Goal: Task Accomplishment & Management: Complete application form

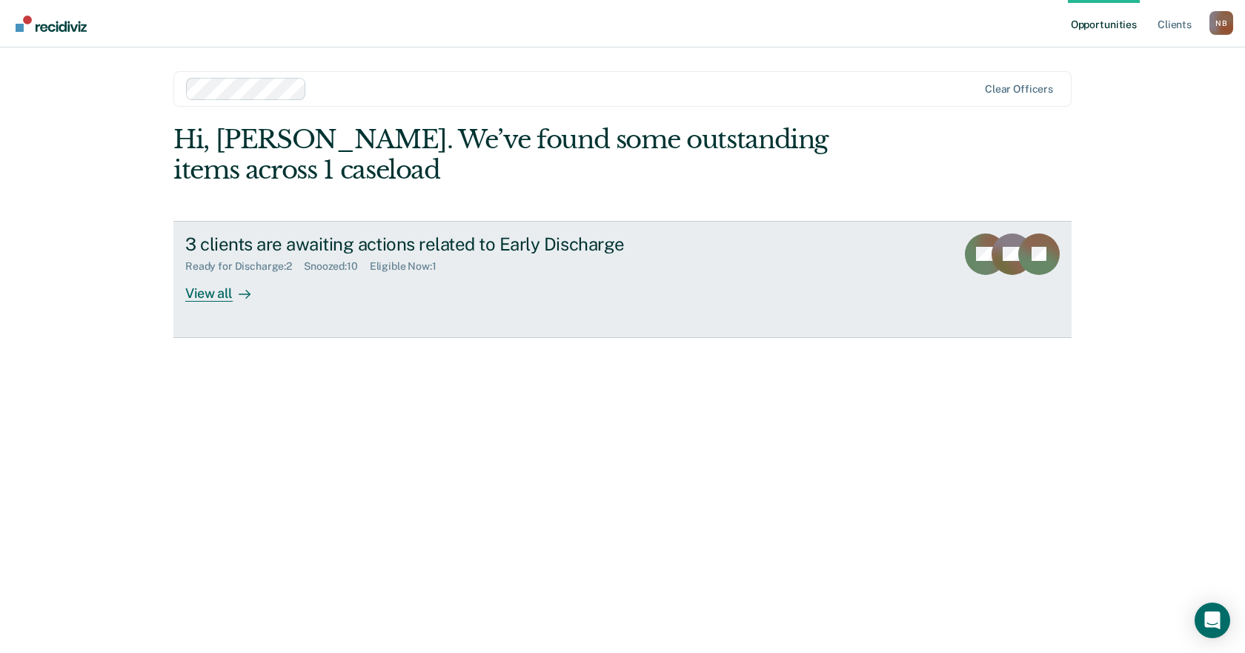
click at [530, 256] on div "Ready for Discharge : 2 Snoozed : 10 Eligible Now : 1" at bounding box center [445, 263] width 520 height 19
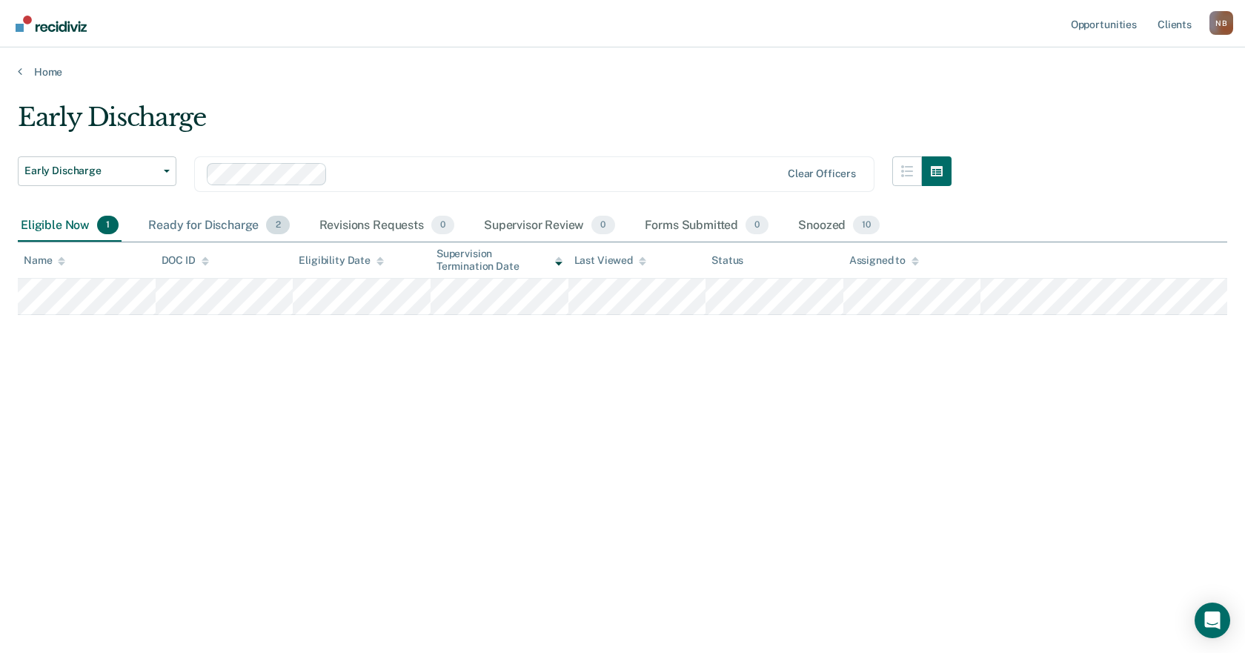
click at [244, 236] on div "Ready for Discharge 2" at bounding box center [218, 226] width 147 height 33
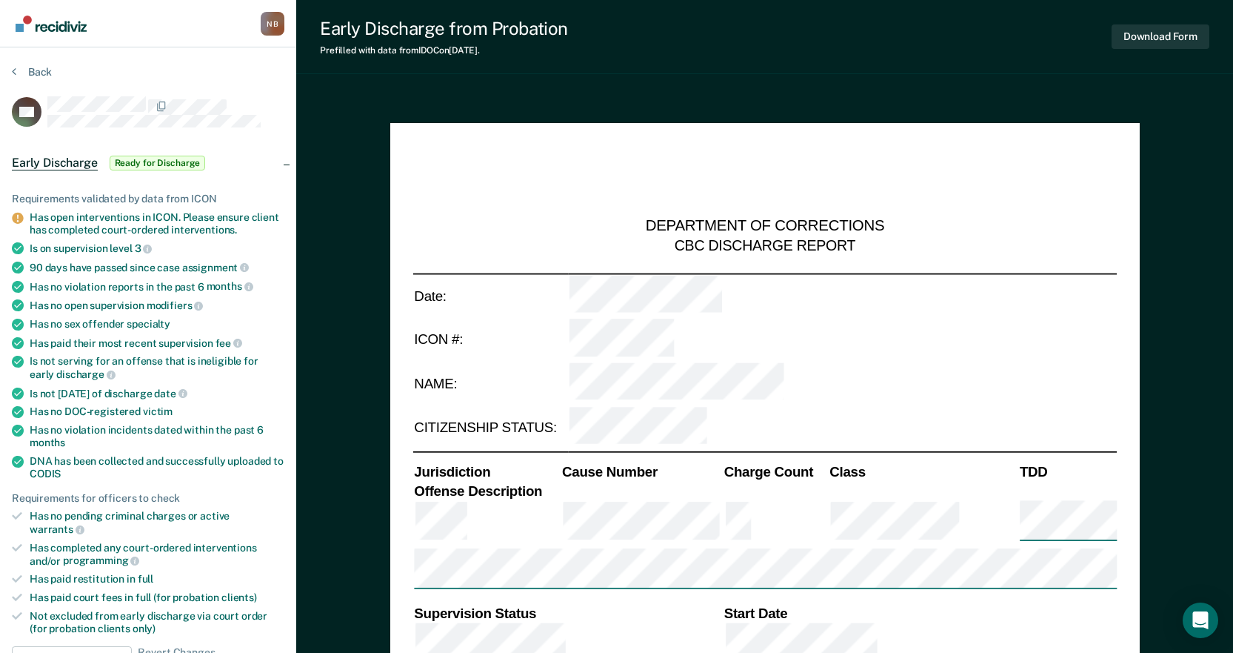
scroll to position [370, 0]
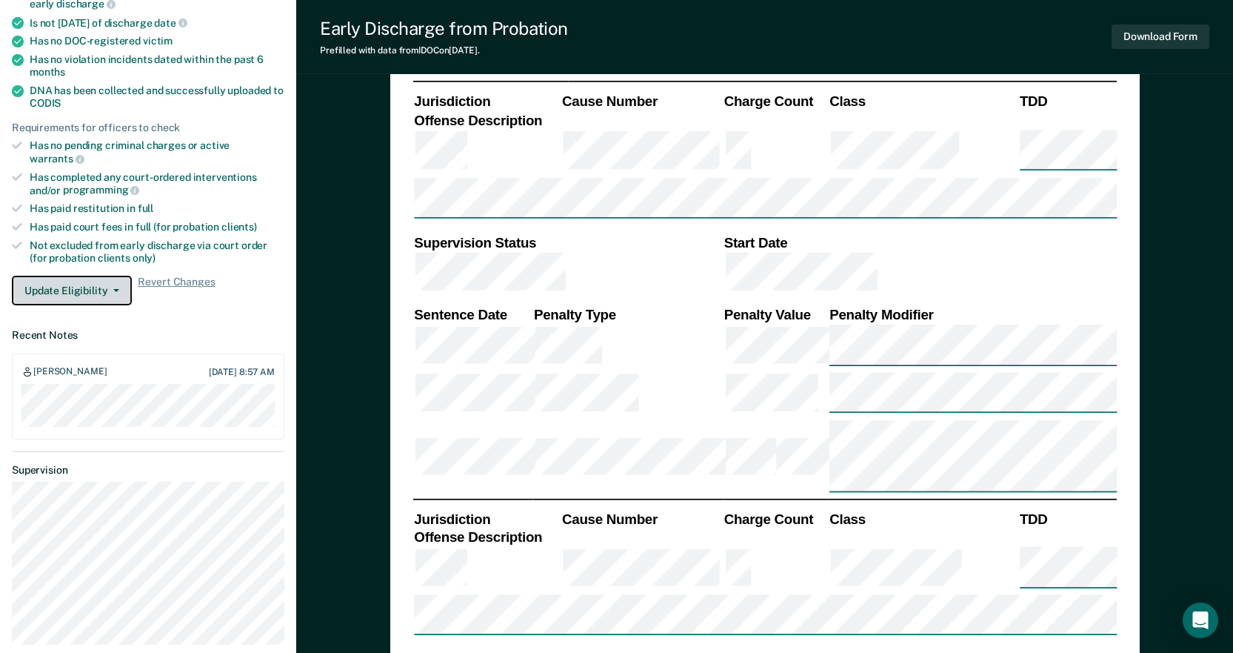
click at [70, 284] on button "Update Eligibility" at bounding box center [72, 291] width 120 height 30
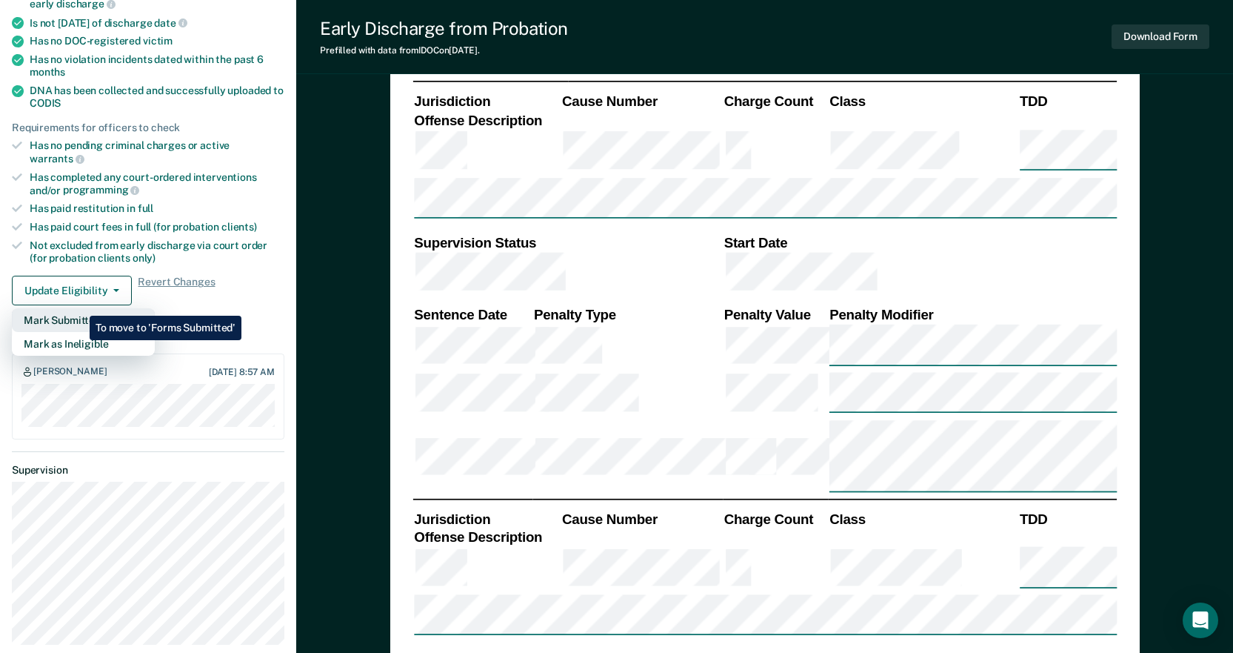
click at [79, 308] on button "Mark Submitted" at bounding box center [83, 320] width 143 height 24
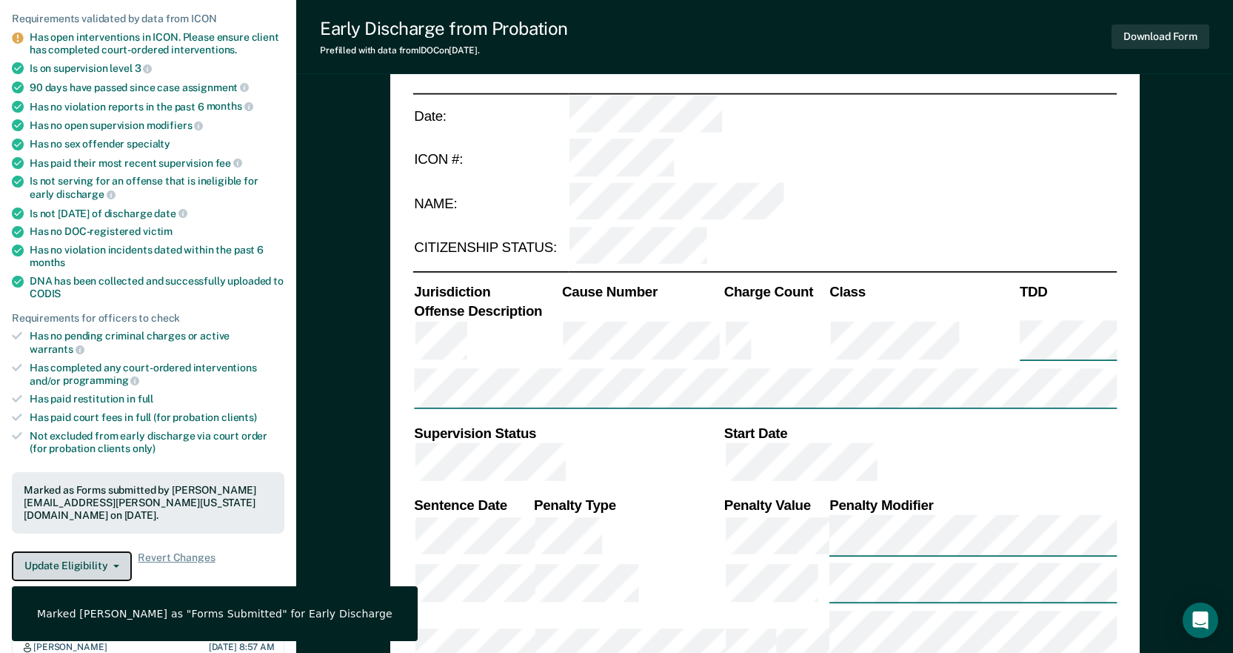
scroll to position [0, 0]
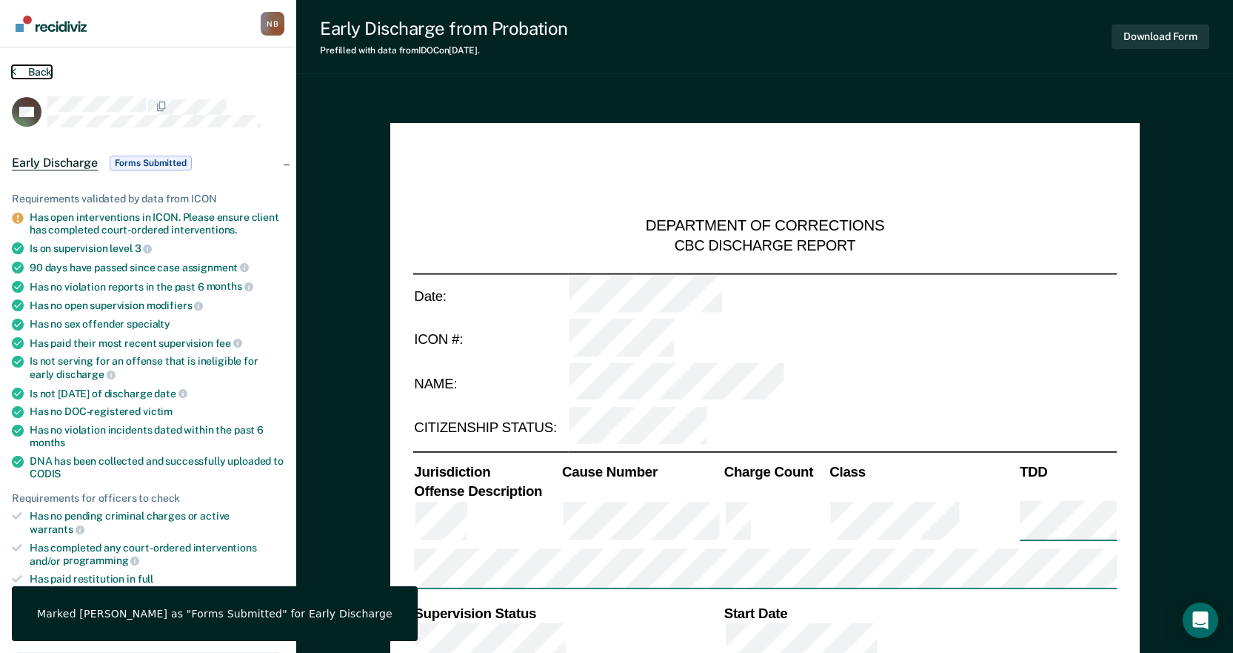
click at [37, 69] on button "Back" at bounding box center [32, 71] width 40 height 13
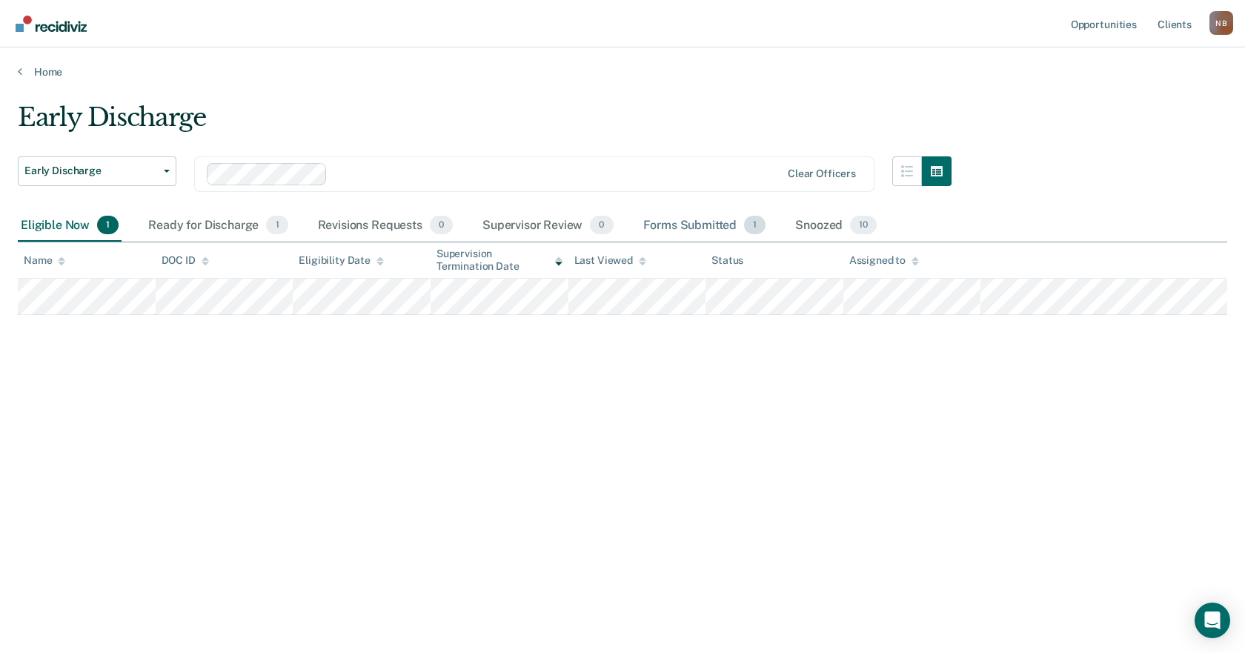
click at [724, 227] on div "Forms Submitted 1" at bounding box center [704, 226] width 129 height 33
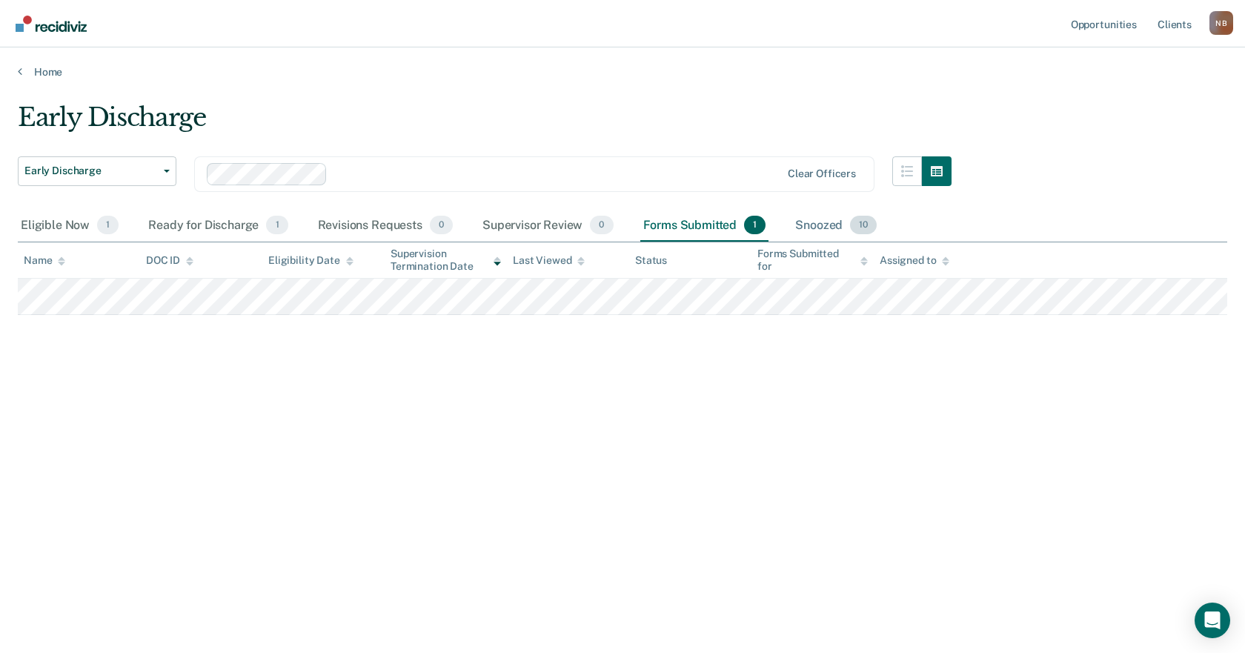
click at [843, 230] on div "Snoozed 10" at bounding box center [835, 226] width 87 height 33
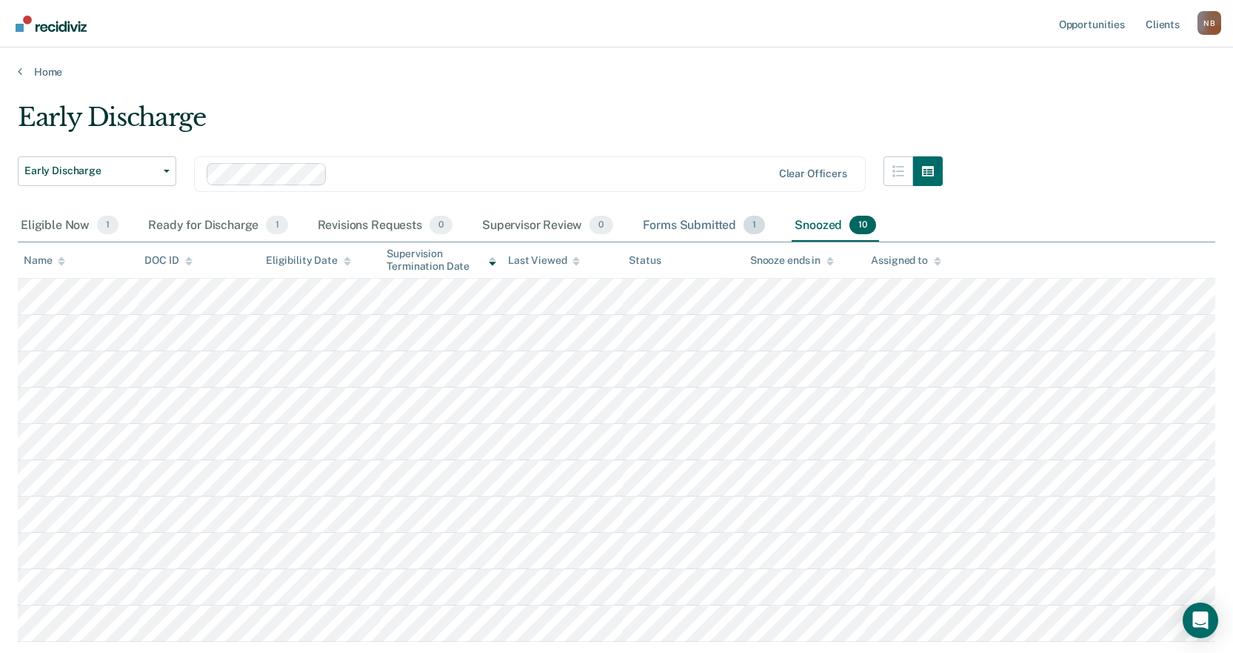
click at [693, 230] on div "Forms Submitted 1" at bounding box center [704, 226] width 129 height 33
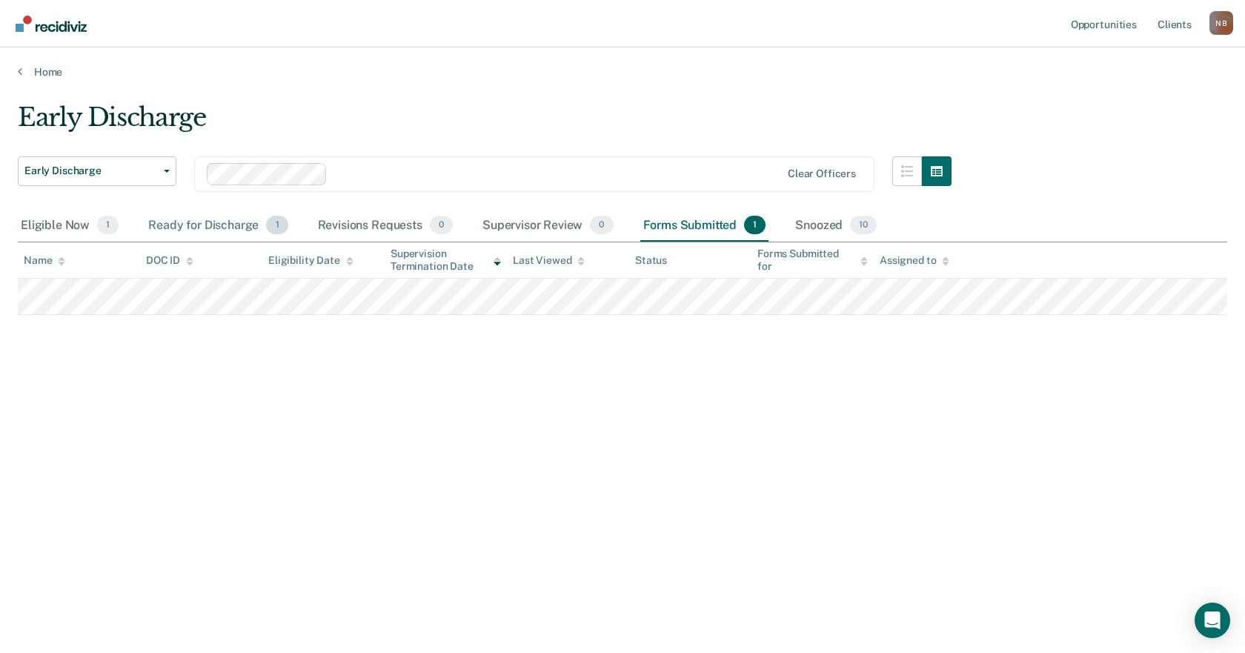
click at [224, 233] on div "Ready for Discharge 1" at bounding box center [217, 226] width 145 height 33
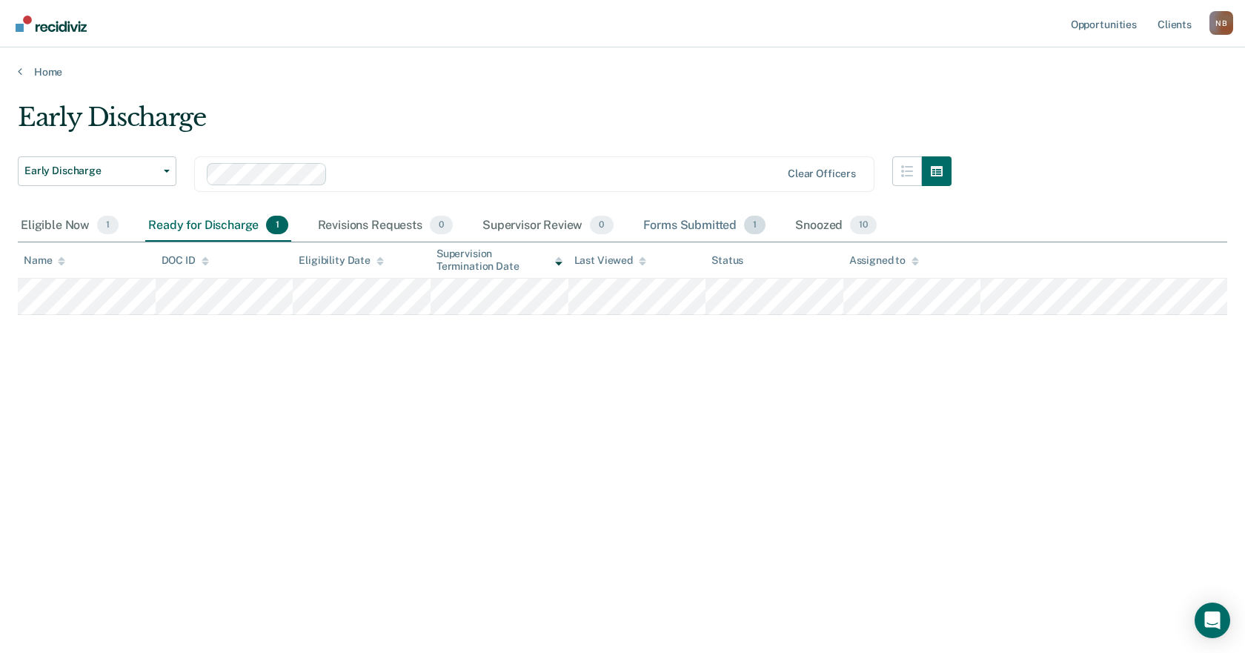
drag, startPoint x: 669, startPoint y: 222, endPoint x: 708, endPoint y: 229, distance: 40.0
click at [670, 222] on div "Forms Submitted 1" at bounding box center [704, 226] width 129 height 33
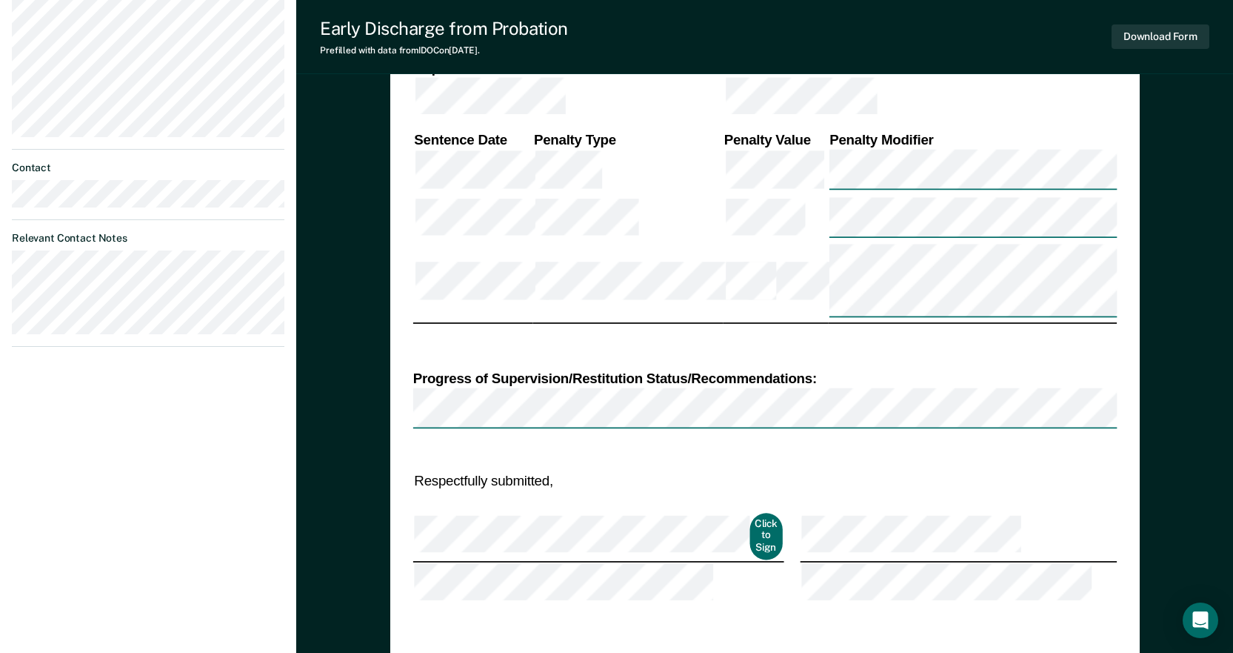
type textarea "x"
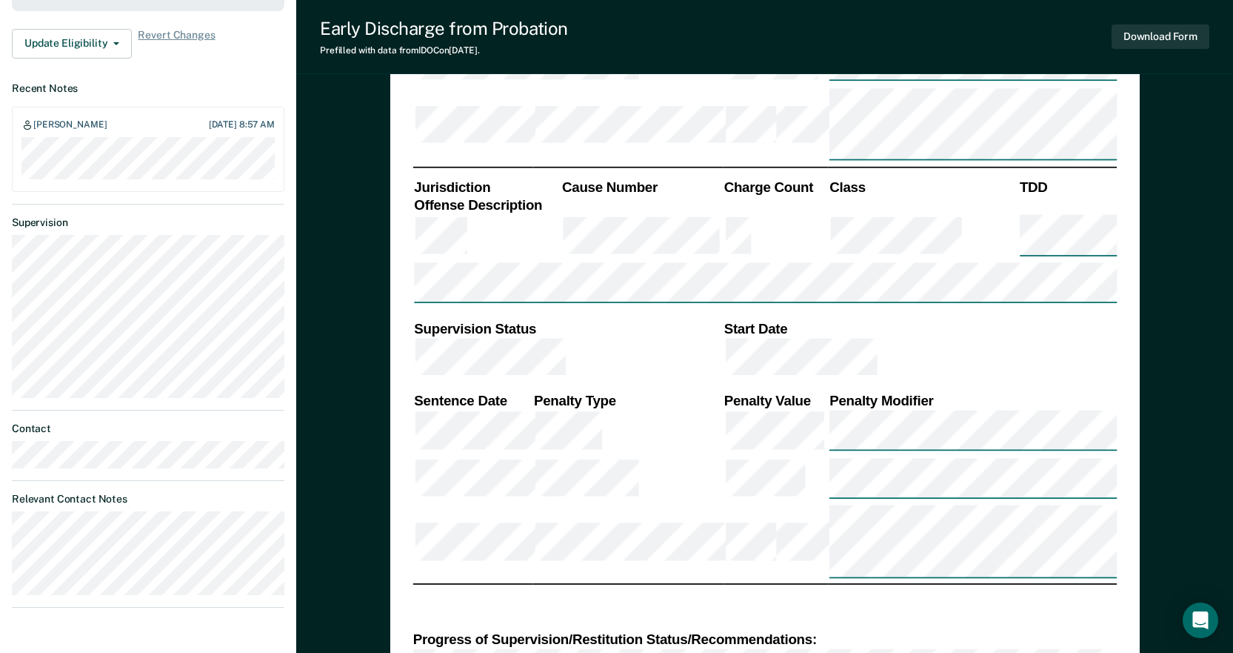
scroll to position [444, 0]
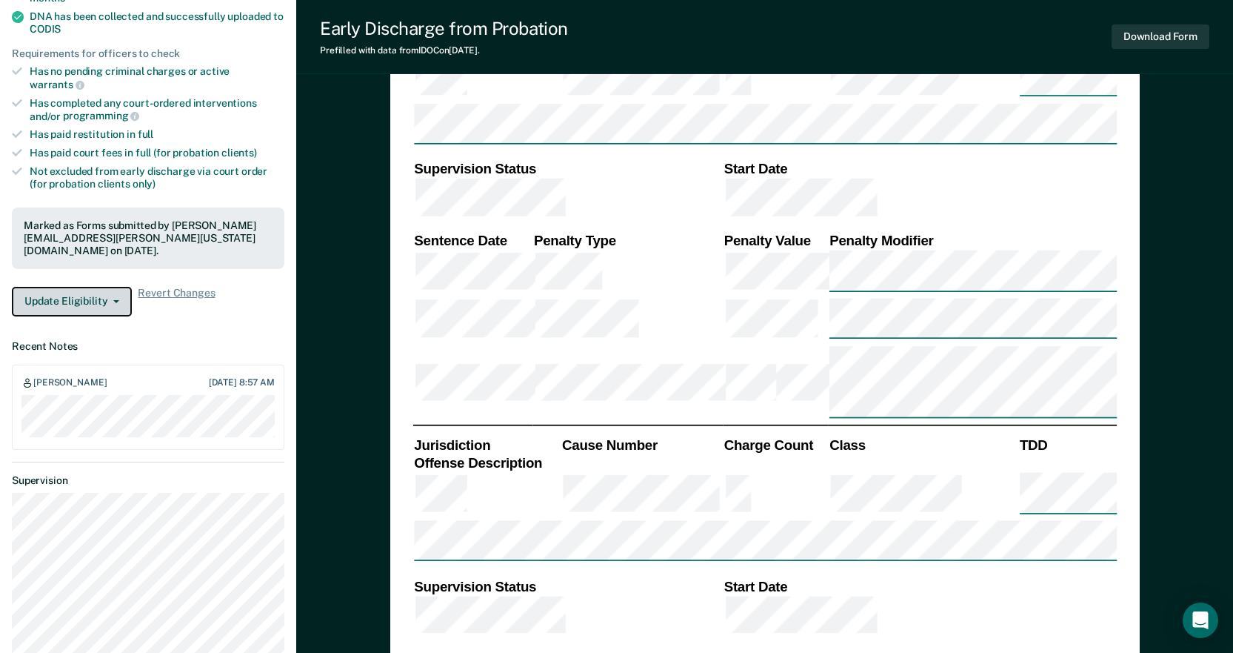
click at [79, 287] on button "Update Eligibility" at bounding box center [72, 302] width 120 height 30
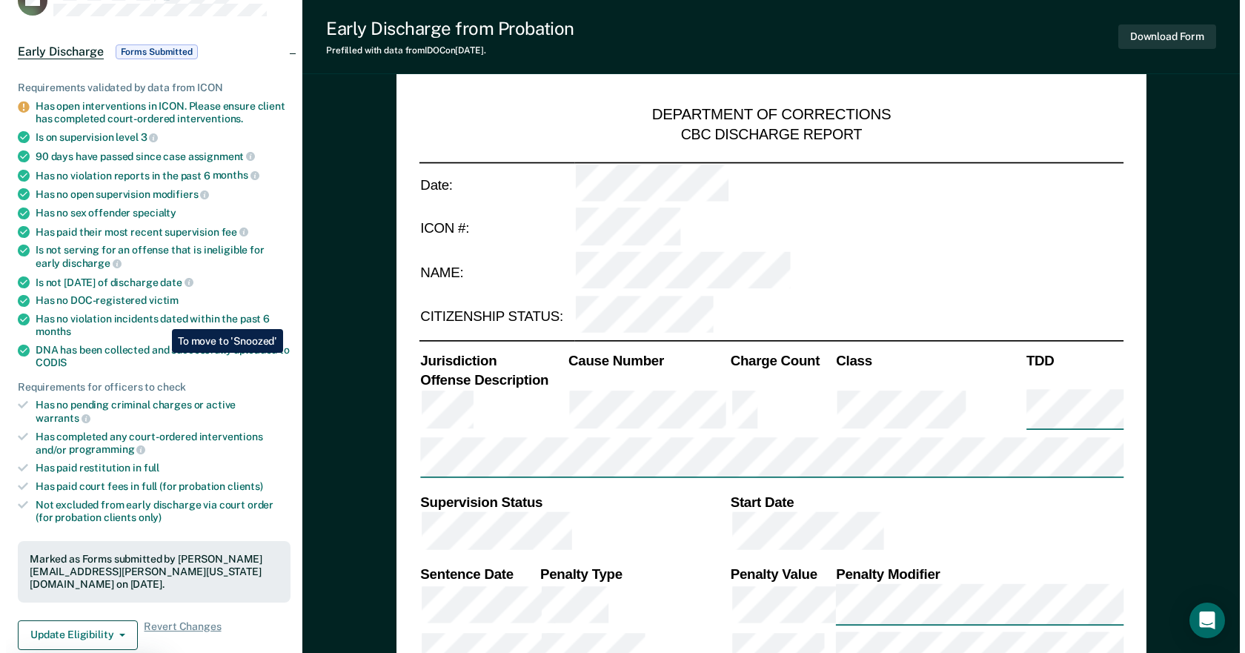
scroll to position [0, 0]
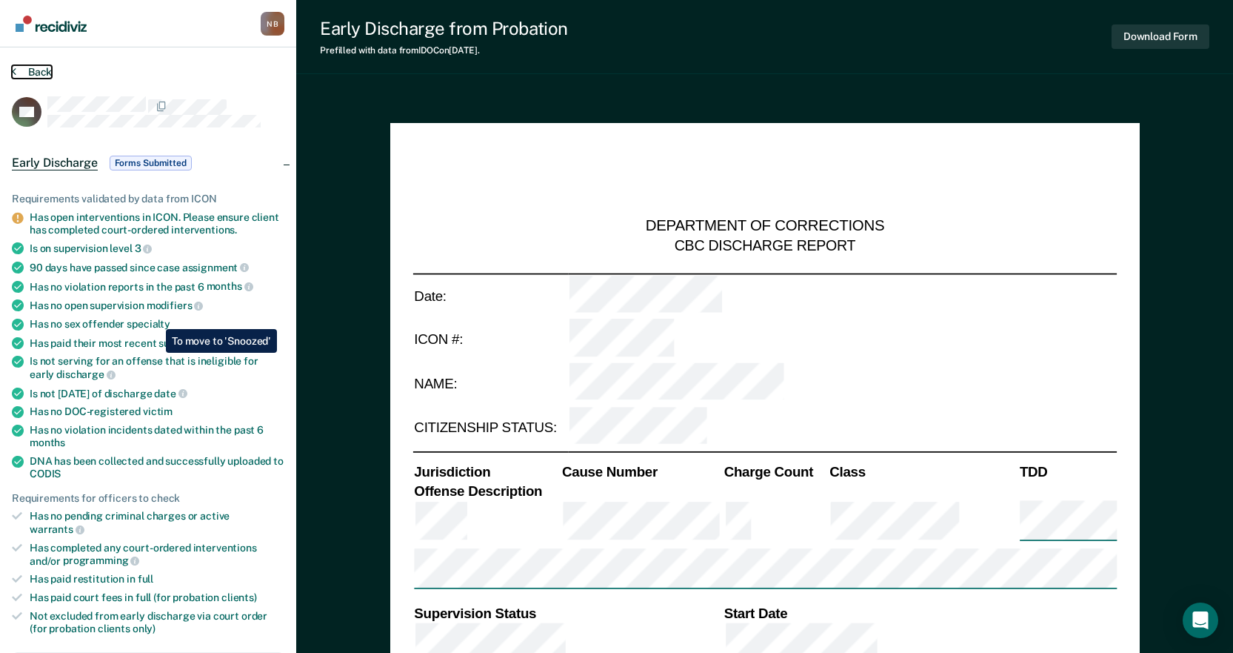
click at [43, 75] on button "Back" at bounding box center [32, 71] width 40 height 13
